Goal: Task Accomplishment & Management: Complete application form

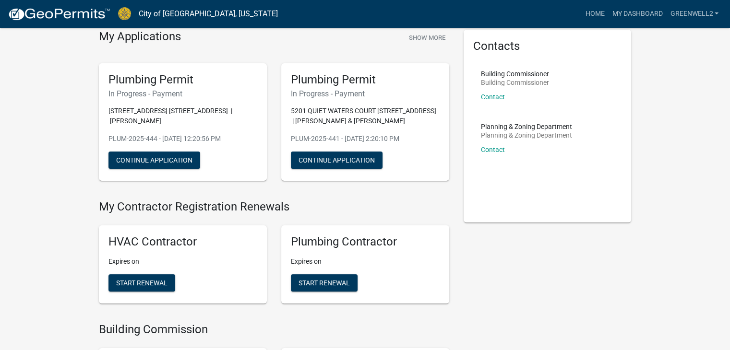
scroll to position [96, 0]
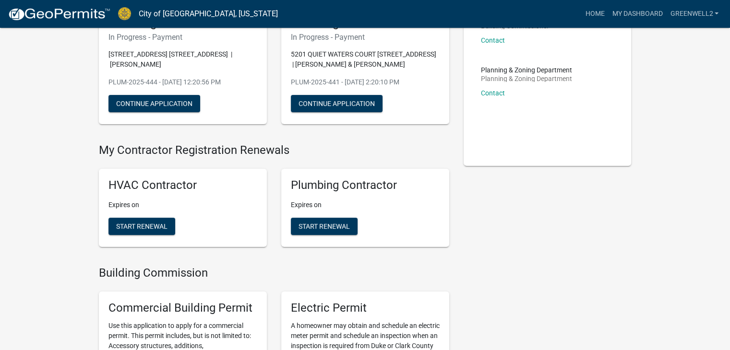
click at [47, 16] on img at bounding box center [59, 14] width 103 height 14
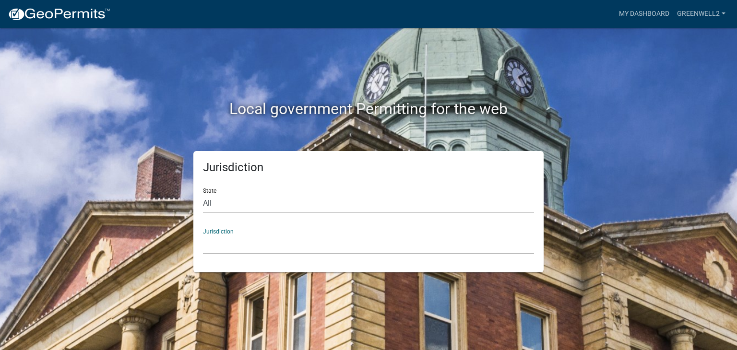
click at [310, 238] on select "[GEOGRAPHIC_DATA], [US_STATE] [GEOGRAPHIC_DATA], [US_STATE][PERSON_NAME][GEOGRA…" at bounding box center [368, 245] width 331 height 20
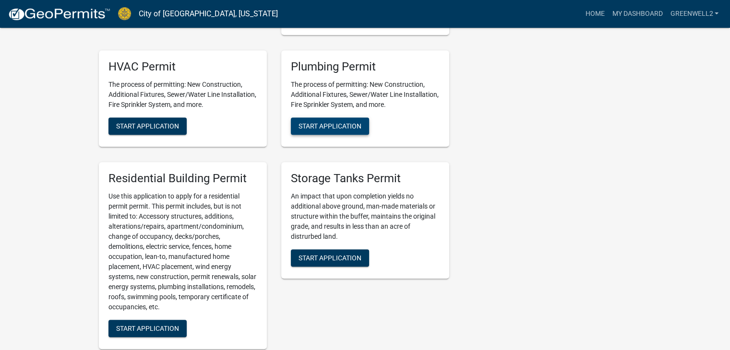
scroll to position [672, 0]
click at [326, 123] on span "Start Application" at bounding box center [330, 126] width 63 height 8
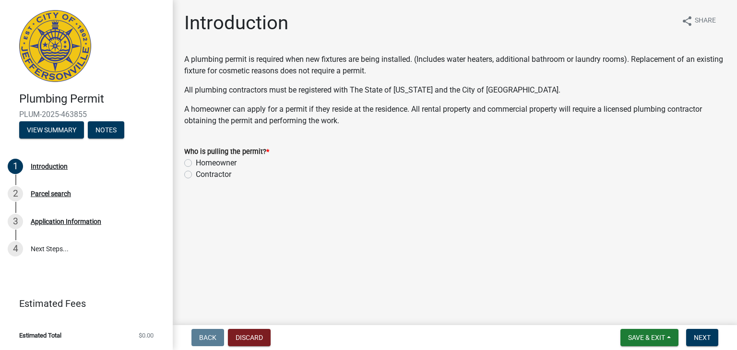
click at [196, 176] on label "Contractor" at bounding box center [214, 175] width 36 height 12
click at [196, 175] on input "Contractor" at bounding box center [199, 172] width 6 height 6
radio input "true"
click at [690, 345] on button "Next" at bounding box center [702, 337] width 32 height 17
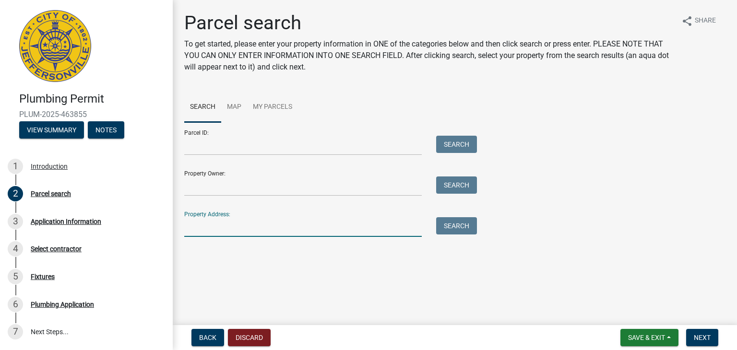
click at [280, 222] on input "Property Address:" at bounding box center [303, 227] width 238 height 20
type input "[STREET_ADDRESS]"
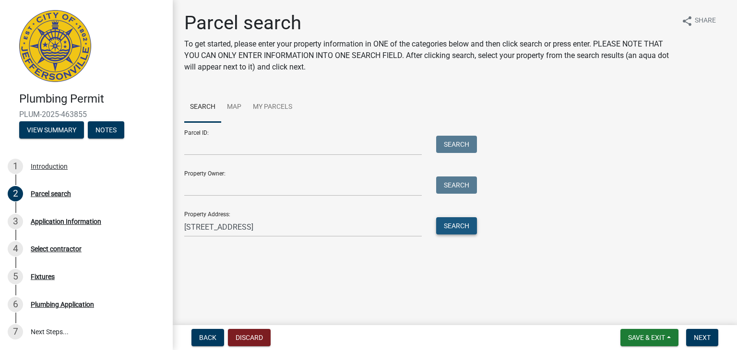
click at [473, 219] on button "Search" at bounding box center [456, 225] width 41 height 17
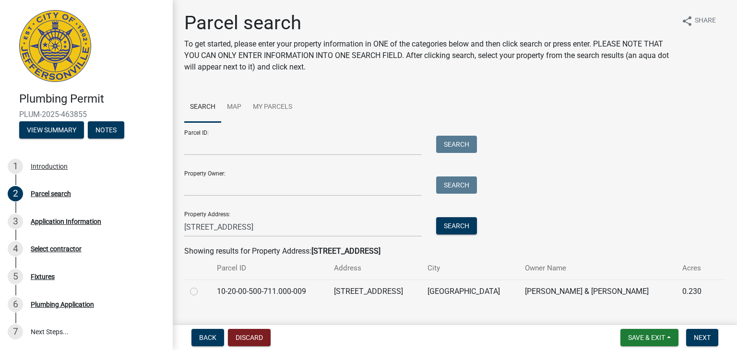
click at [202, 286] on label at bounding box center [202, 286] width 0 height 0
click at [202, 289] on input "radio" at bounding box center [205, 289] width 6 height 6
radio input "true"
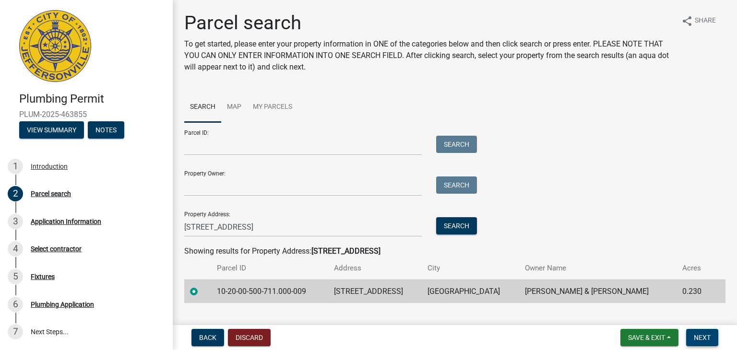
click at [708, 336] on span "Next" at bounding box center [702, 338] width 17 height 8
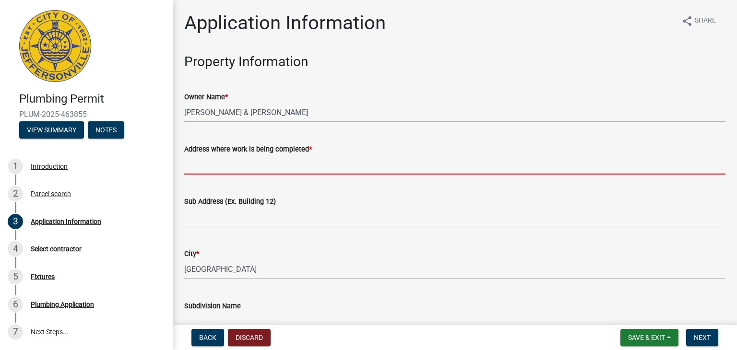
paste input "[STREET_ADDRESS]"
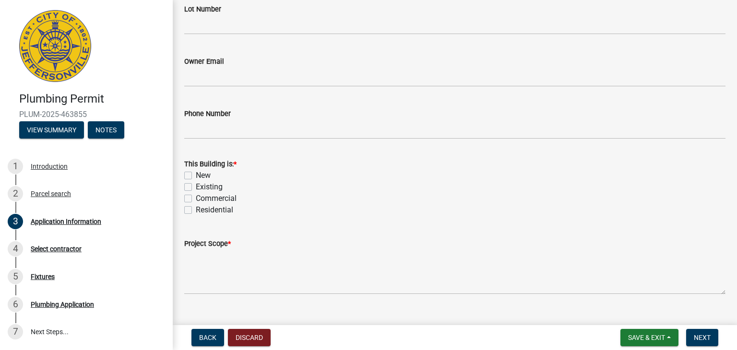
scroll to position [368, 0]
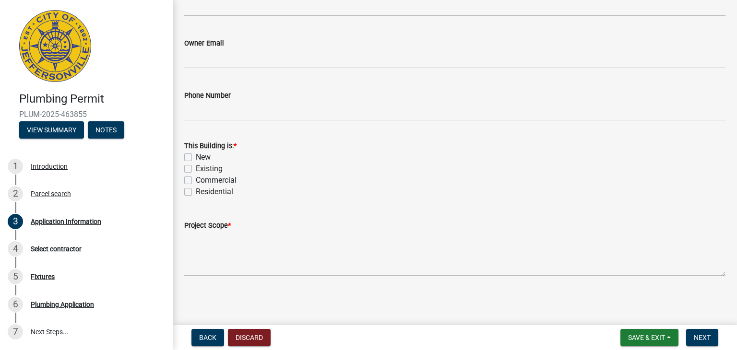
type input "[STREET_ADDRESS]"
click at [205, 169] on label "Existing" at bounding box center [209, 169] width 27 height 12
click at [202, 169] on input "Existing" at bounding box center [199, 166] width 6 height 6
checkbox input "true"
checkbox input "false"
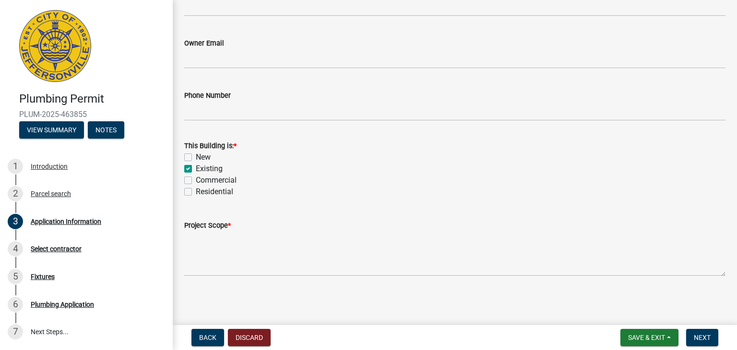
checkbox input "true"
checkbox input "false"
click at [217, 192] on label "Residential" at bounding box center [214, 192] width 37 height 12
click at [202, 192] on input "Residential" at bounding box center [199, 189] width 6 height 6
checkbox input "true"
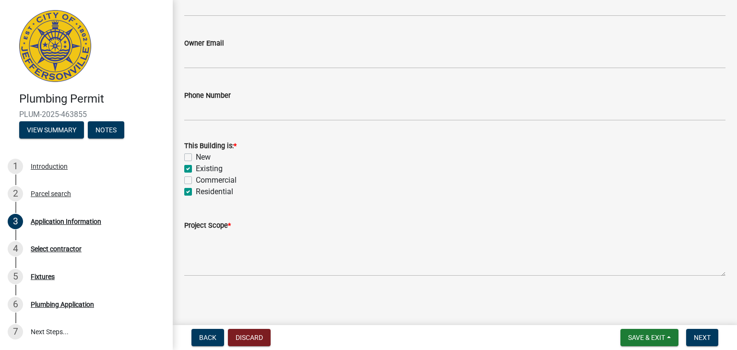
checkbox input "false"
checkbox input "true"
checkbox input "false"
checkbox input "true"
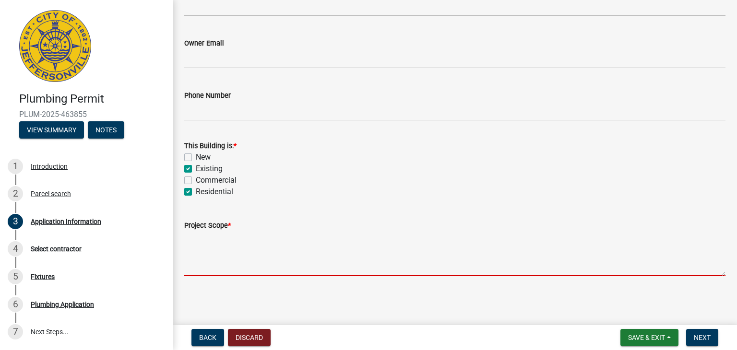
click at [246, 251] on textarea "Project Scope *" at bounding box center [454, 253] width 541 height 45
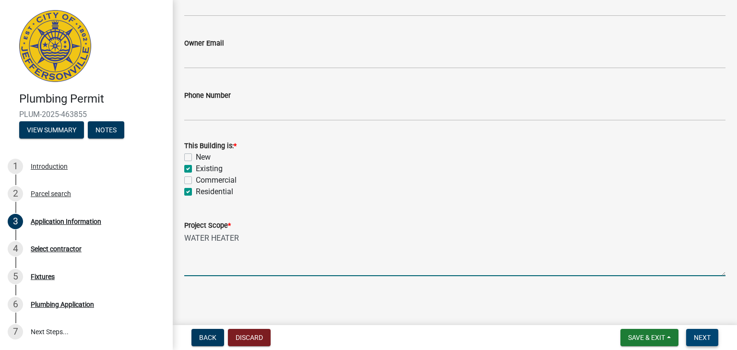
type textarea "WATER HEATER"
click at [705, 342] on button "Next" at bounding box center [702, 337] width 32 height 17
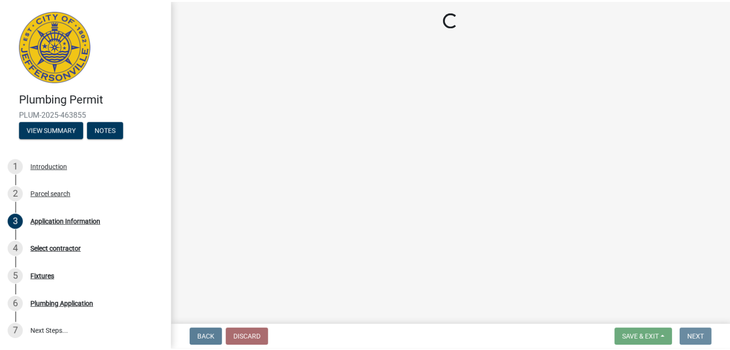
scroll to position [0, 0]
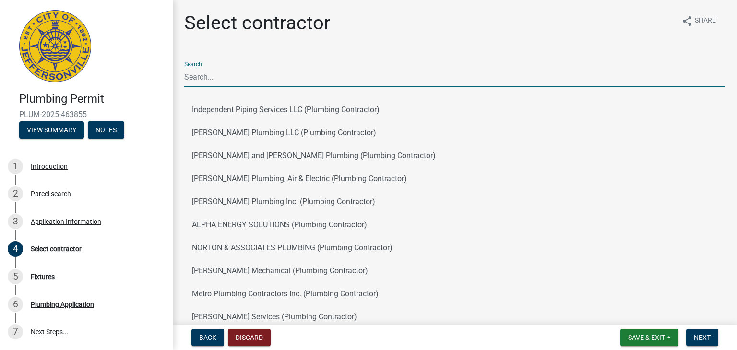
click at [231, 79] on input "Search" at bounding box center [454, 77] width 541 height 20
type input "GREE"
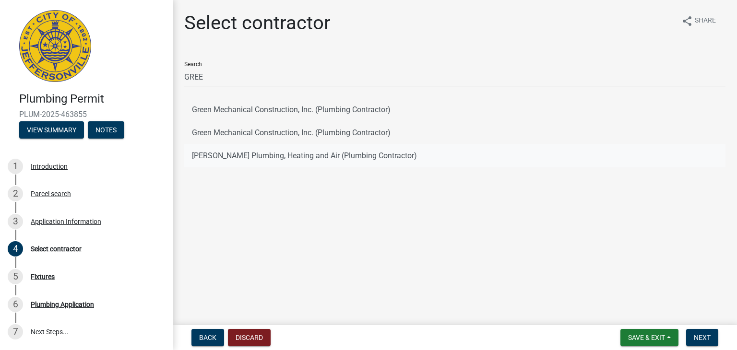
click at [288, 156] on button "[PERSON_NAME] Plumbing, Heating and Air (Plumbing Contractor)" at bounding box center [454, 155] width 541 height 23
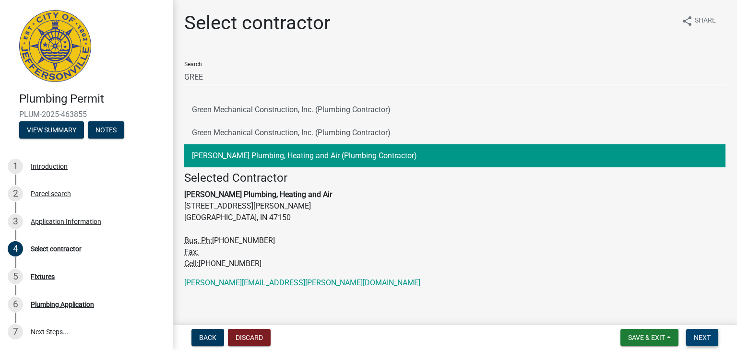
click at [700, 342] on button "Next" at bounding box center [702, 337] width 32 height 17
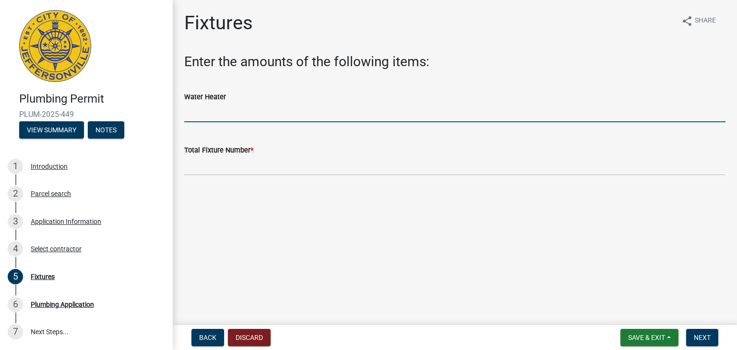
click at [294, 110] on input "text" at bounding box center [454, 113] width 541 height 20
type input "1"
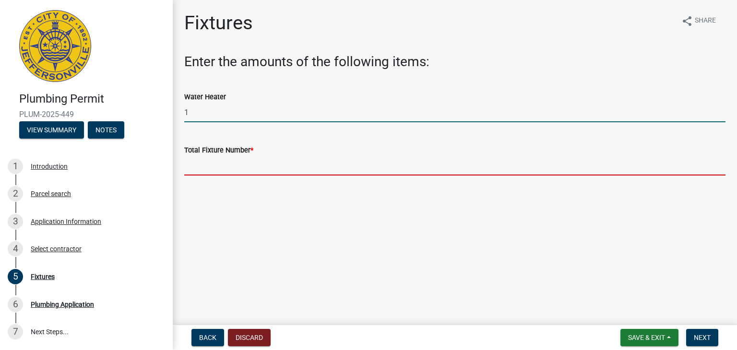
drag, startPoint x: 278, startPoint y: 164, endPoint x: 280, endPoint y: 171, distance: 8.0
click at [278, 164] on input "text" at bounding box center [454, 166] width 541 height 20
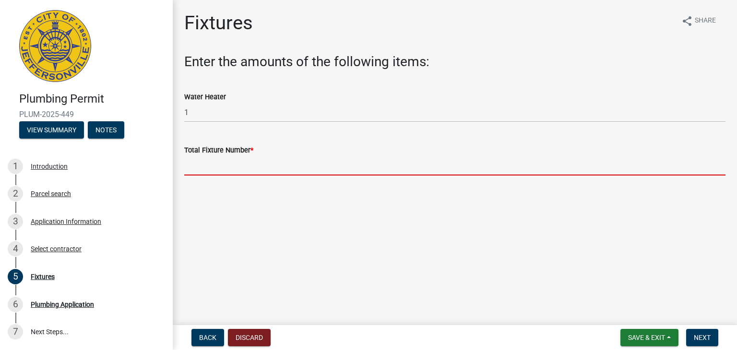
type input "0"
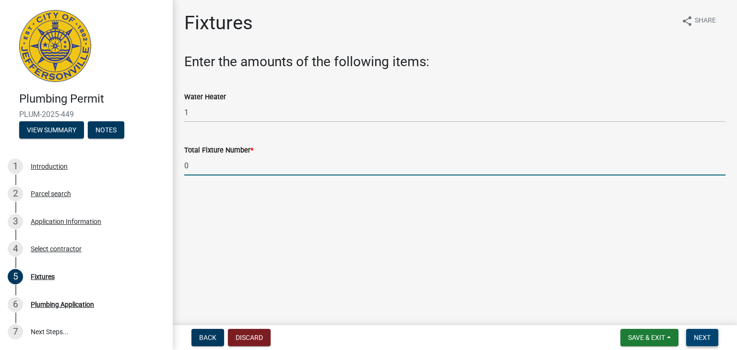
click at [691, 340] on button "Next" at bounding box center [702, 337] width 32 height 17
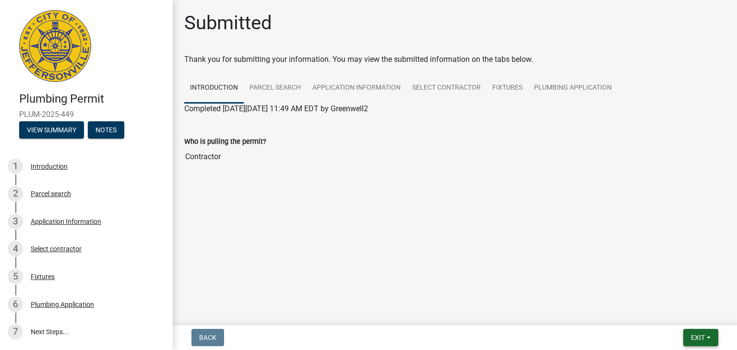
click at [697, 331] on button "Exit" at bounding box center [700, 337] width 35 height 17
click at [665, 311] on button "Save & Exit" at bounding box center [680, 312] width 77 height 23
